Goal: Task Accomplishment & Management: Use online tool/utility

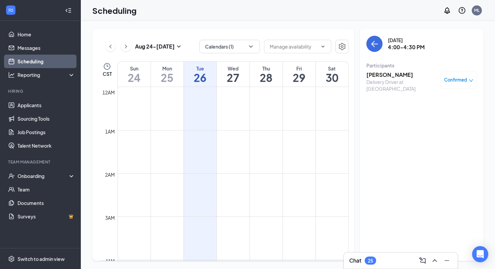
scroll to position [627, 0]
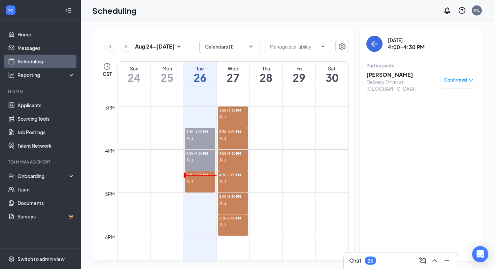
click at [197, 174] on span "4:30-5:00 PM" at bounding box center [200, 174] width 31 height 7
click at [384, 74] on h3 "[PERSON_NAME]" at bounding box center [401, 74] width 71 height 7
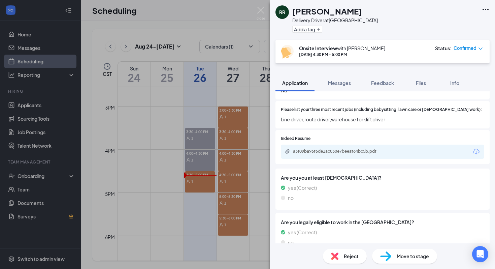
scroll to position [242, 0]
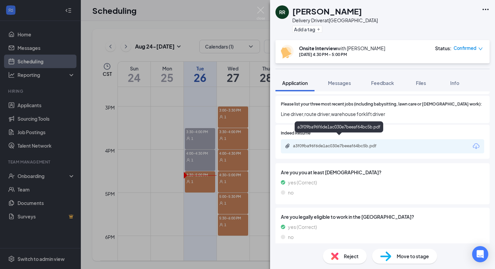
click at [364, 143] on div "a3f09ba96f6de1ac030e7beeaf64bc5b.pdf" at bounding box center [340, 145] width 94 height 5
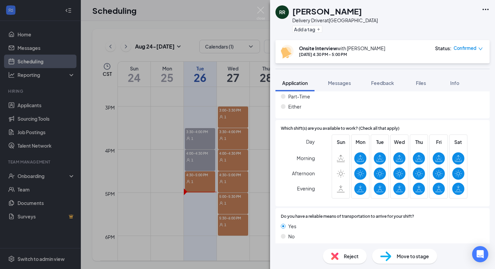
scroll to position [515, 0]
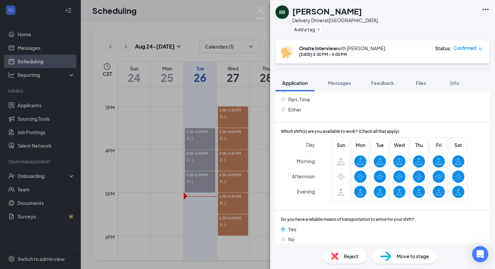
click at [233, 110] on div "RR [PERSON_NAME] Delivery Driver at [GEOGRAPHIC_DATA] Add a tag Onsite Intervie…" at bounding box center [247, 134] width 495 height 269
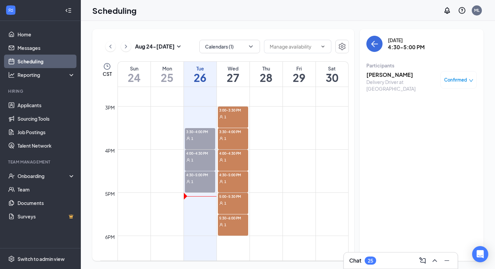
click at [231, 117] on div "1" at bounding box center [233, 116] width 31 height 7
click at [232, 144] on div "3:30-4:00 PM 1" at bounding box center [233, 138] width 31 height 21
click at [234, 163] on div "1" at bounding box center [233, 159] width 31 height 7
click at [205, 178] on div "1" at bounding box center [200, 181] width 31 height 7
click at [232, 117] on div "1" at bounding box center [233, 116] width 31 height 7
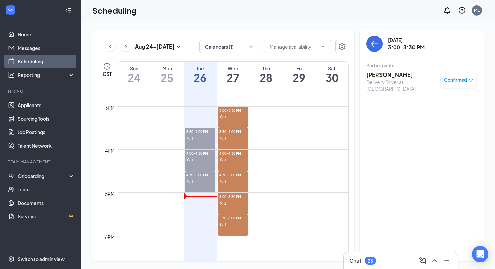
click at [232, 133] on span "3:30-4:00 PM" at bounding box center [233, 131] width 31 height 7
click at [232, 159] on div "1" at bounding box center [233, 159] width 31 height 7
click at [241, 113] on div "1" at bounding box center [233, 116] width 31 height 7
click at [380, 77] on h3 "[PERSON_NAME]" at bounding box center [401, 74] width 71 height 7
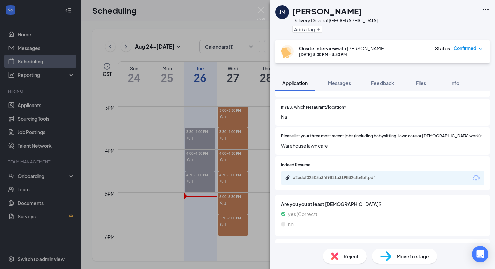
scroll to position [208, 0]
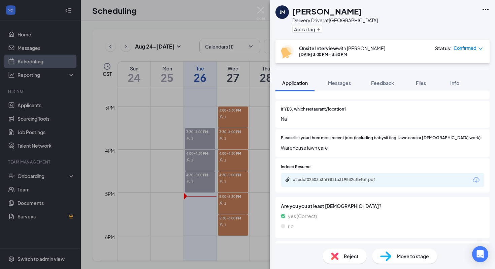
click at [351, 177] on div "a2edcf02503a3f69811a319832cfb4bf.pdf" at bounding box center [340, 179] width 94 height 5
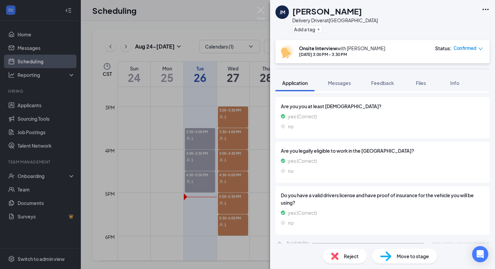
scroll to position [305, 0]
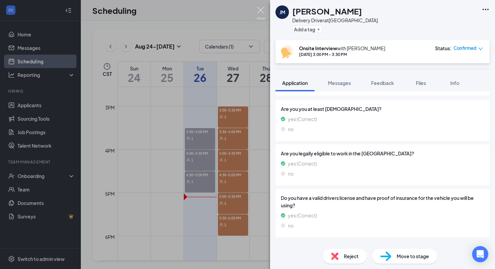
click at [261, 10] on img at bounding box center [260, 13] width 8 height 13
